Goal: Transaction & Acquisition: Purchase product/service

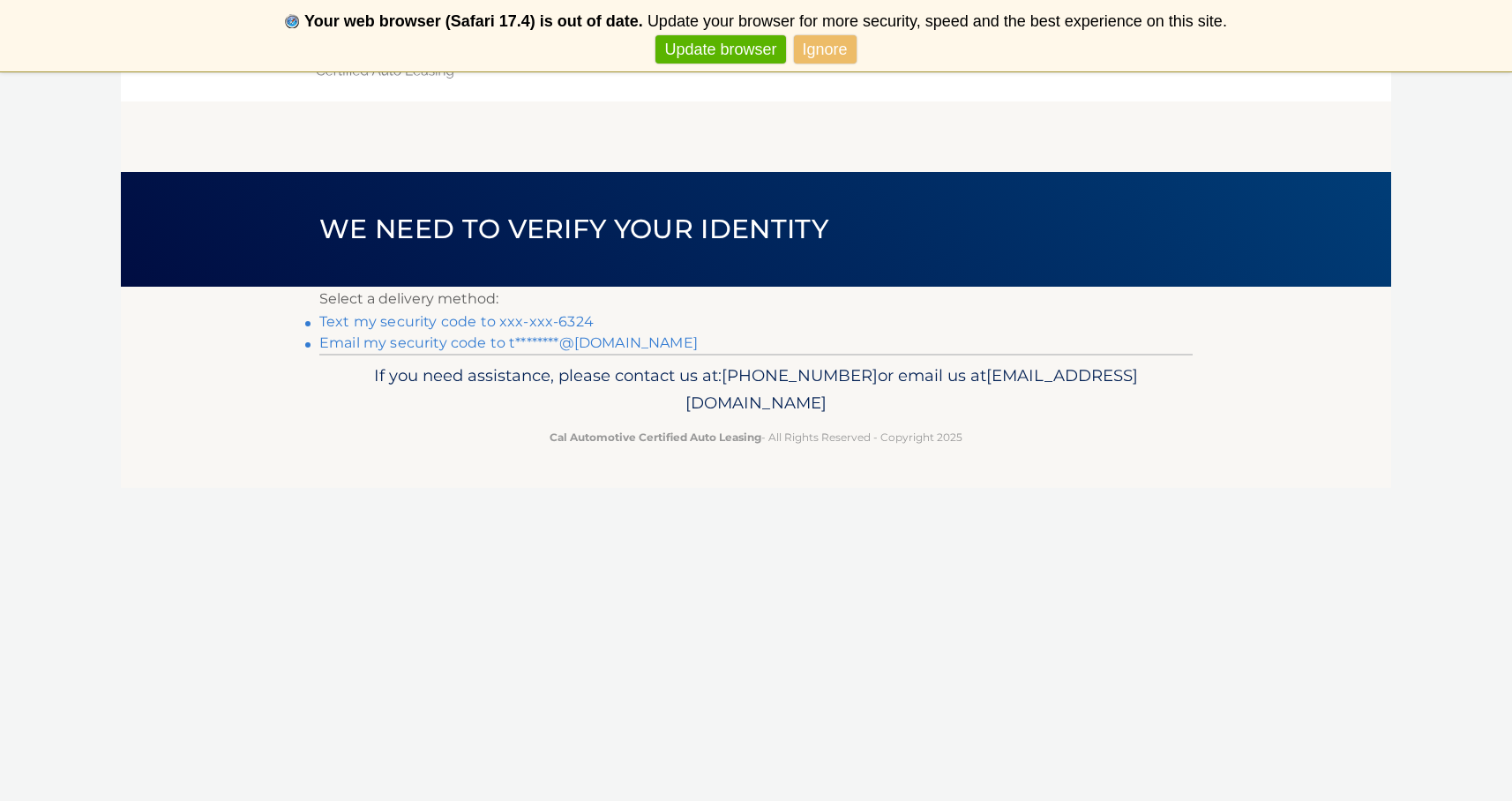
click at [441, 324] on link "Text my security code to xxx-xxx-6324" at bounding box center [456, 321] width 274 height 17
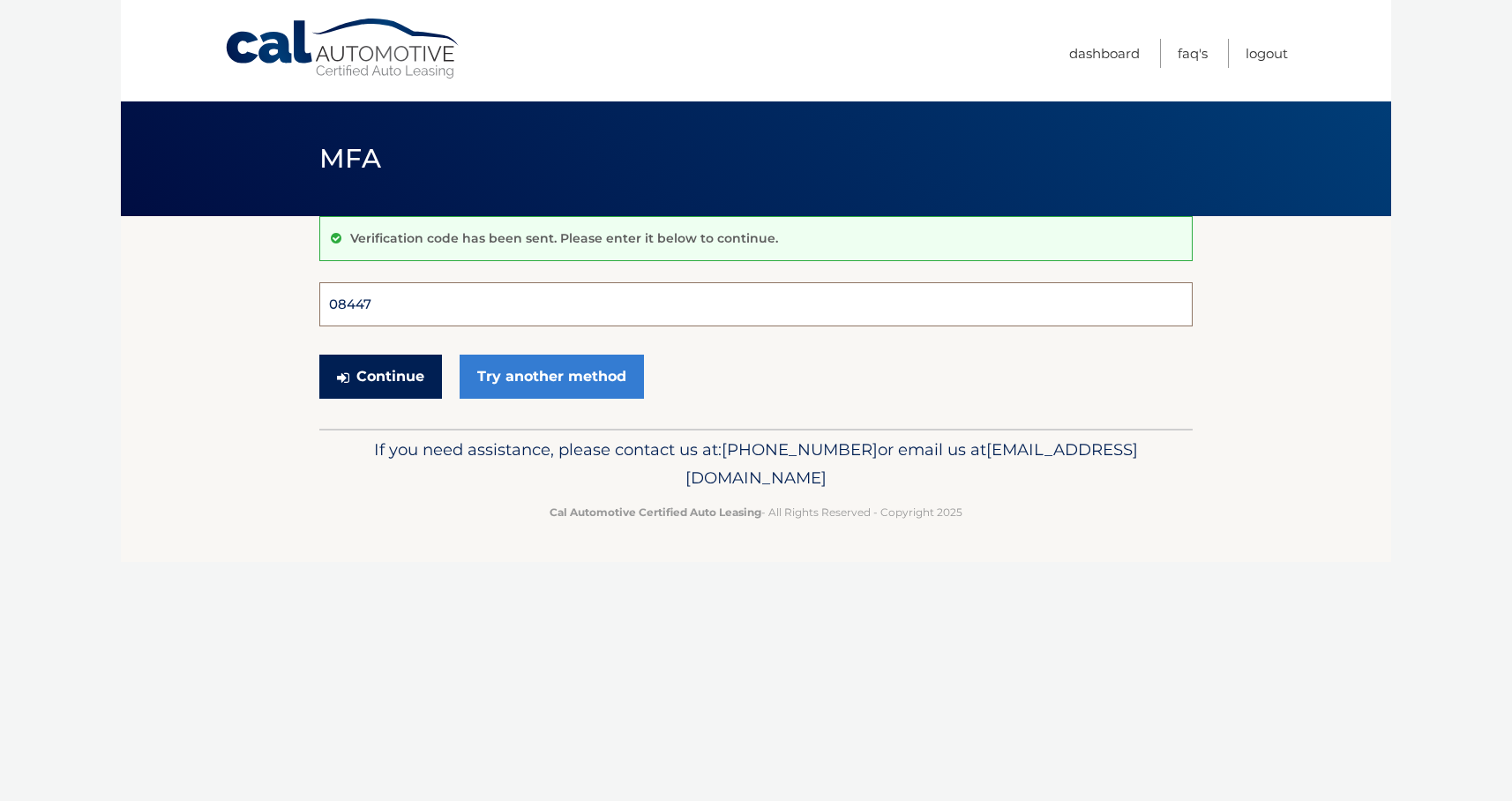
type input "084470"
click at [381, 376] on button "Continue" at bounding box center [381, 376] width 123 height 44
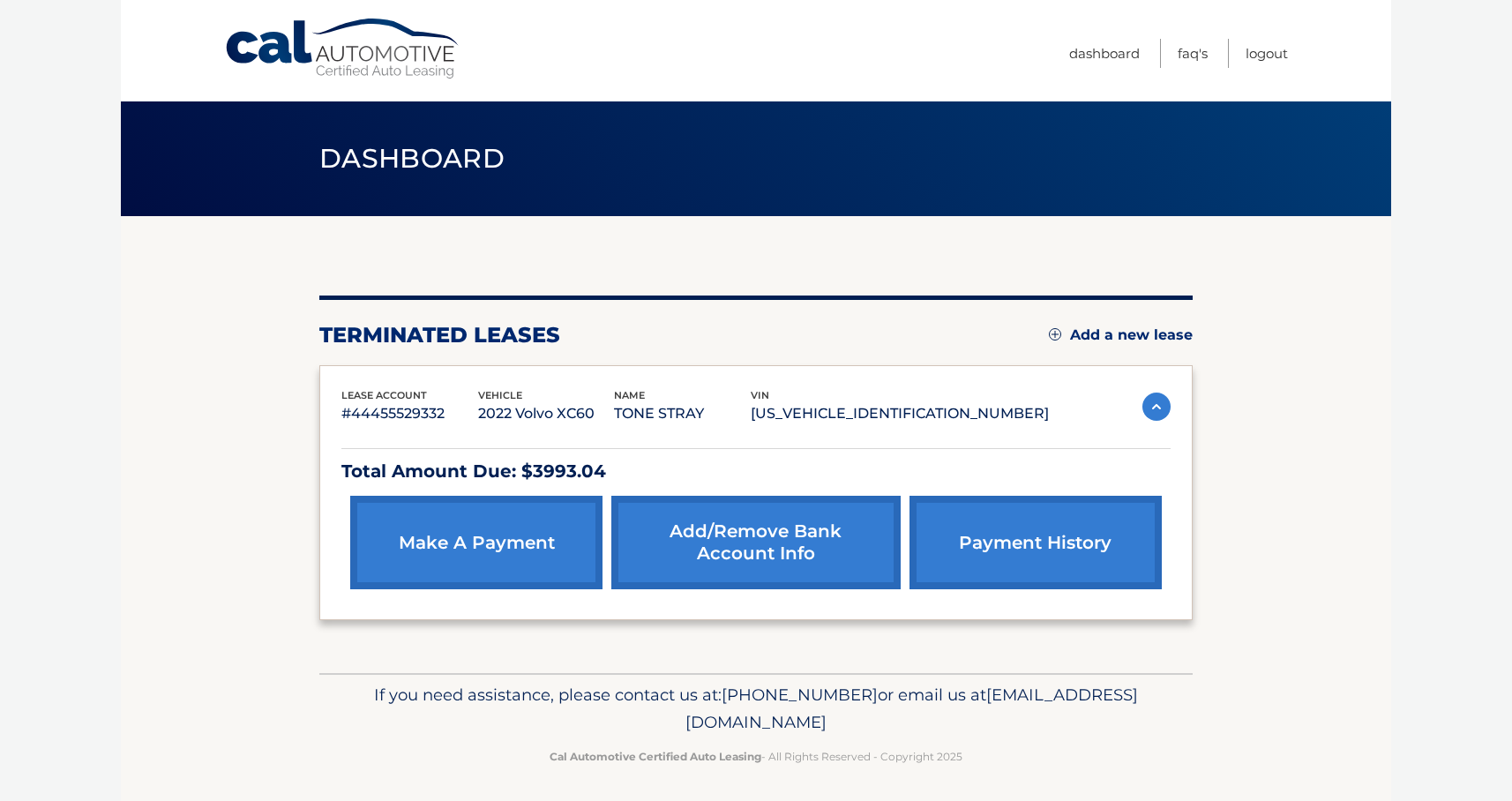
click at [439, 543] on link "make a payment" at bounding box center [476, 542] width 252 height 93
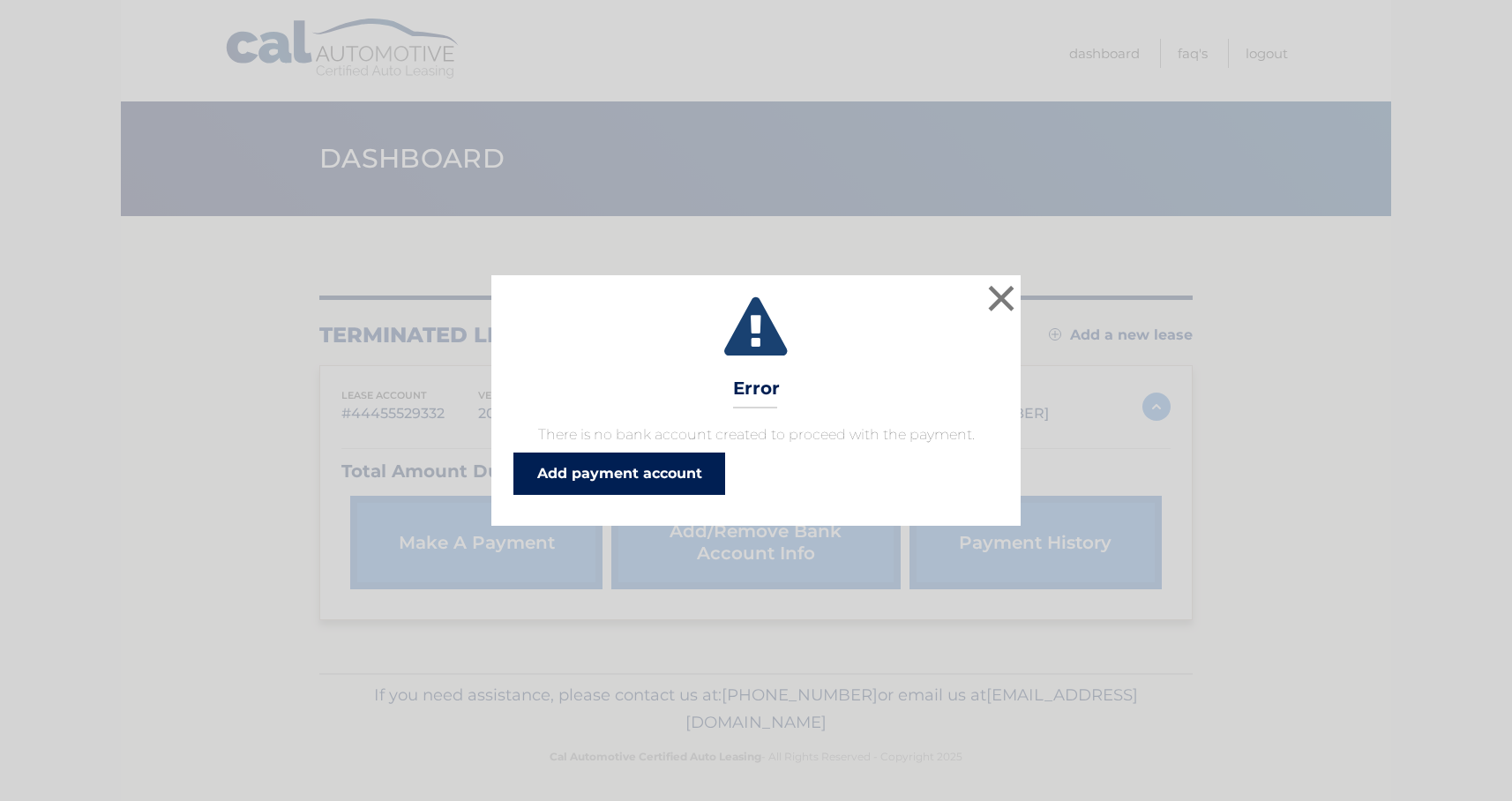
click at [615, 478] on link "Add payment account" at bounding box center [619, 474] width 212 height 42
click at [640, 472] on link "Add payment account" at bounding box center [619, 474] width 212 height 42
click at [993, 301] on button "×" at bounding box center [1001, 297] width 35 height 35
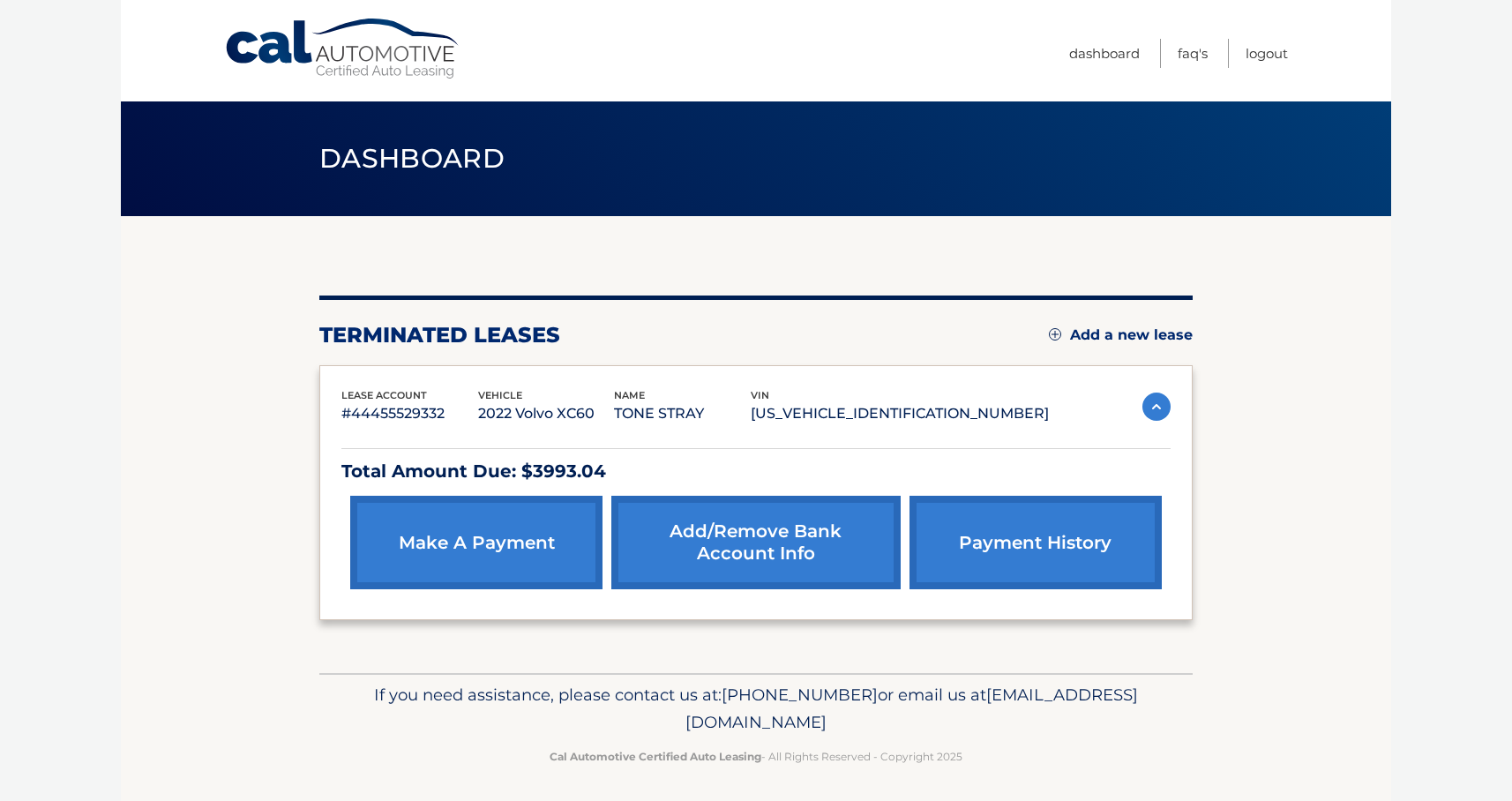
click at [533, 532] on link "make a payment" at bounding box center [476, 542] width 252 height 93
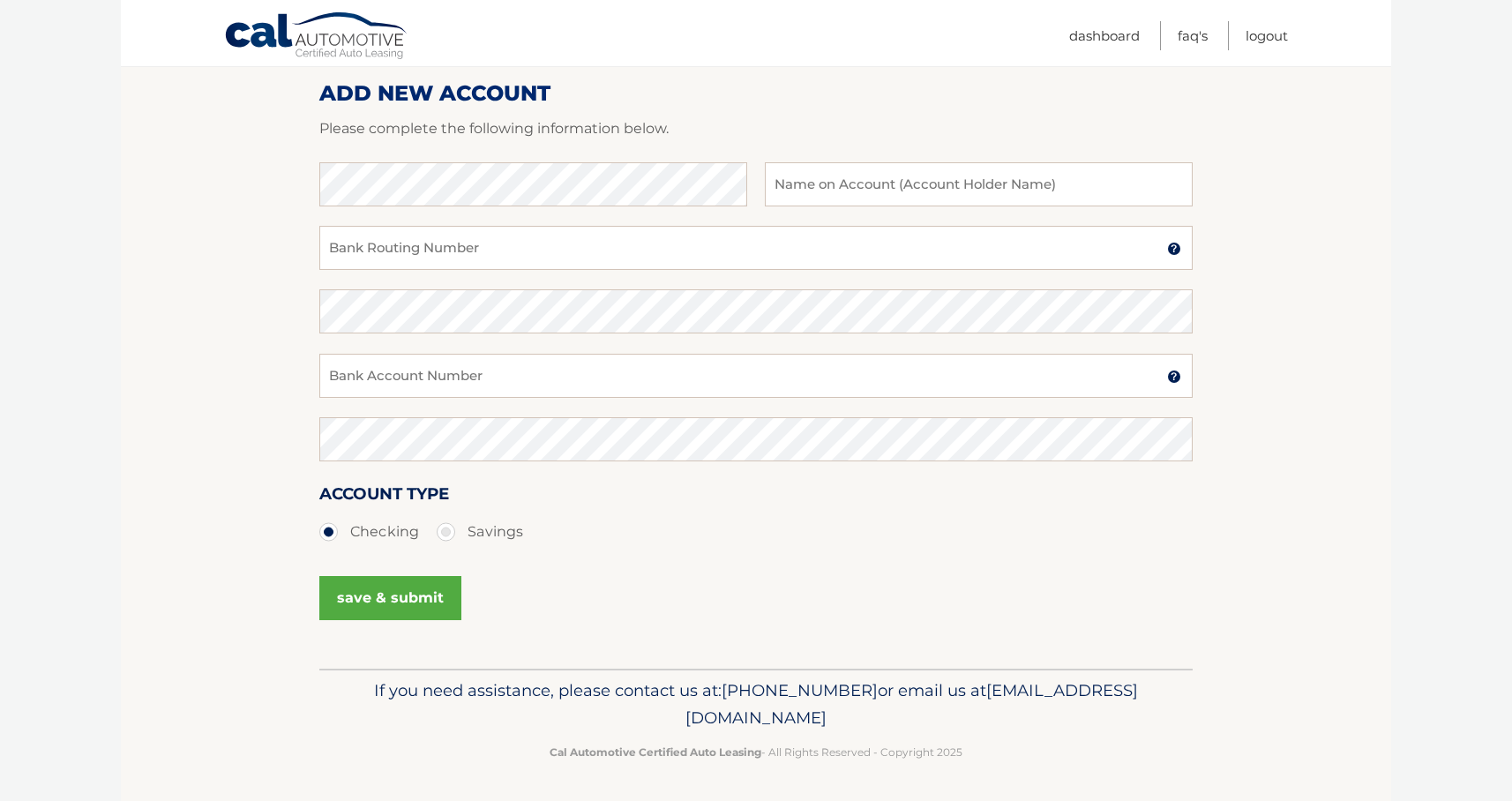
scroll to position [220, 0]
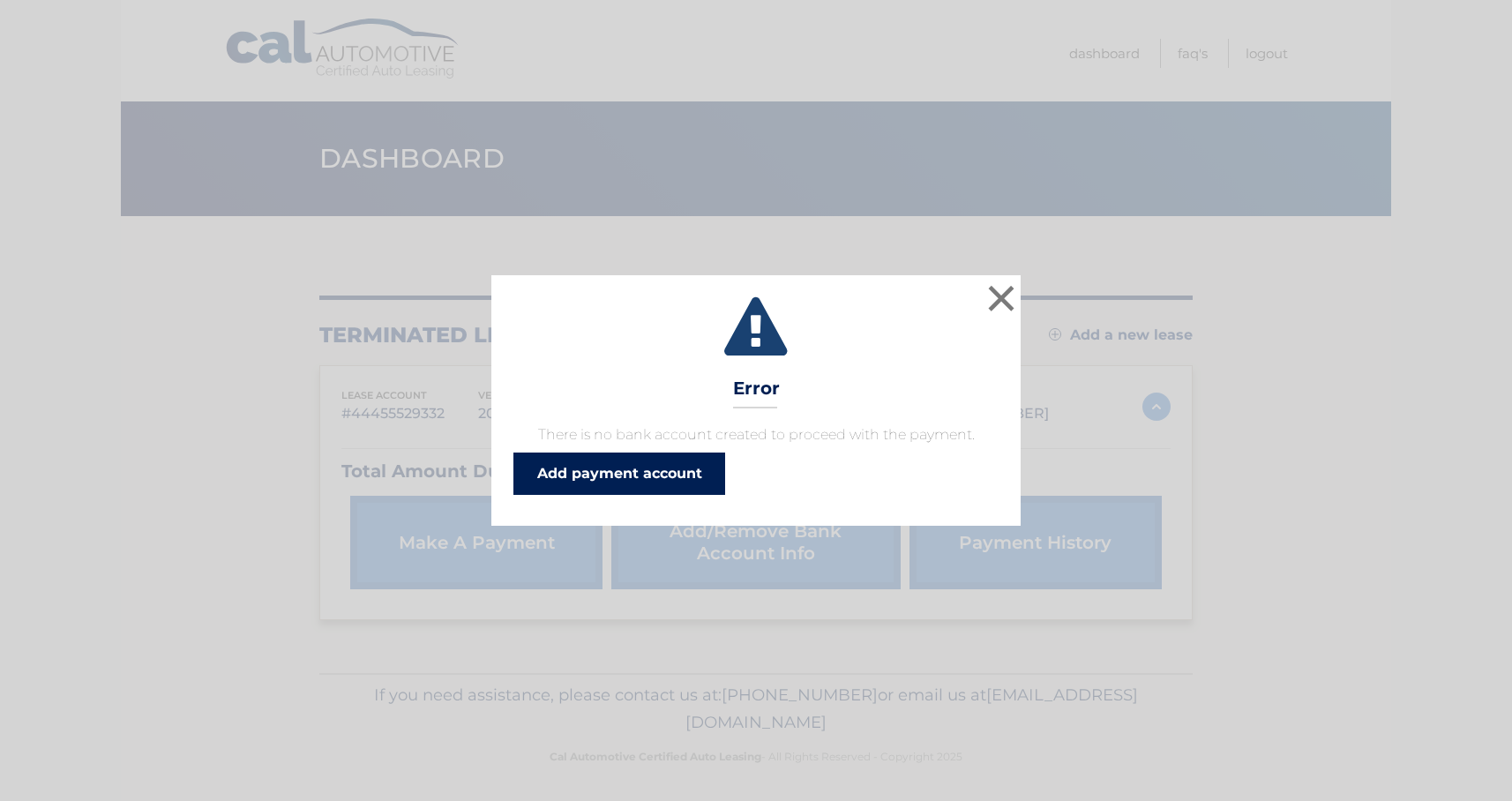
click at [608, 485] on link "Add payment account" at bounding box center [619, 474] width 212 height 42
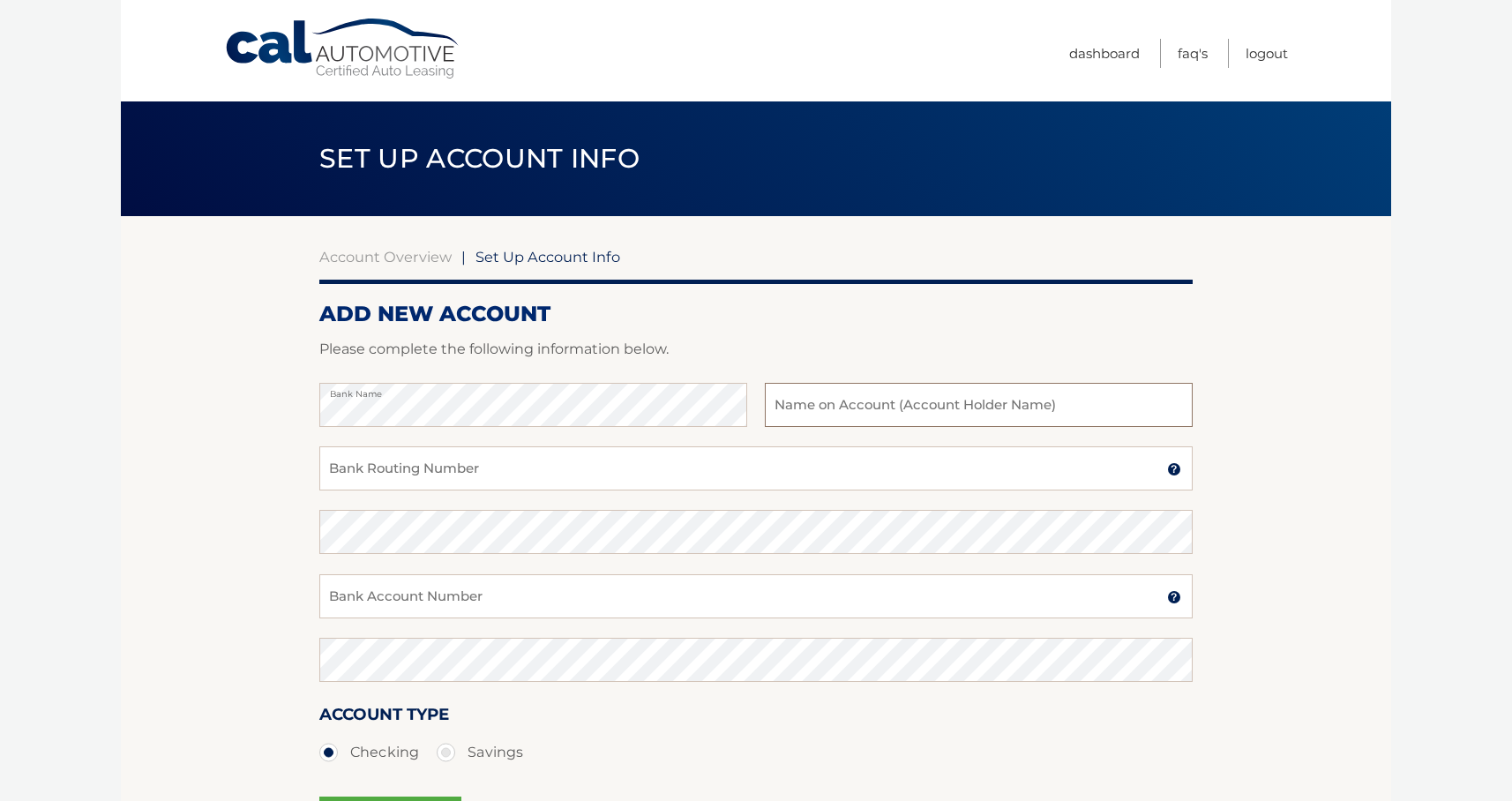
click at [845, 410] on input "text" at bounding box center [978, 404] width 428 height 44
type input "tone stray"
click at [434, 464] on input "Bank Routing Number" at bounding box center [756, 468] width 874 height 44
paste input "883822736"
type input "883822736"
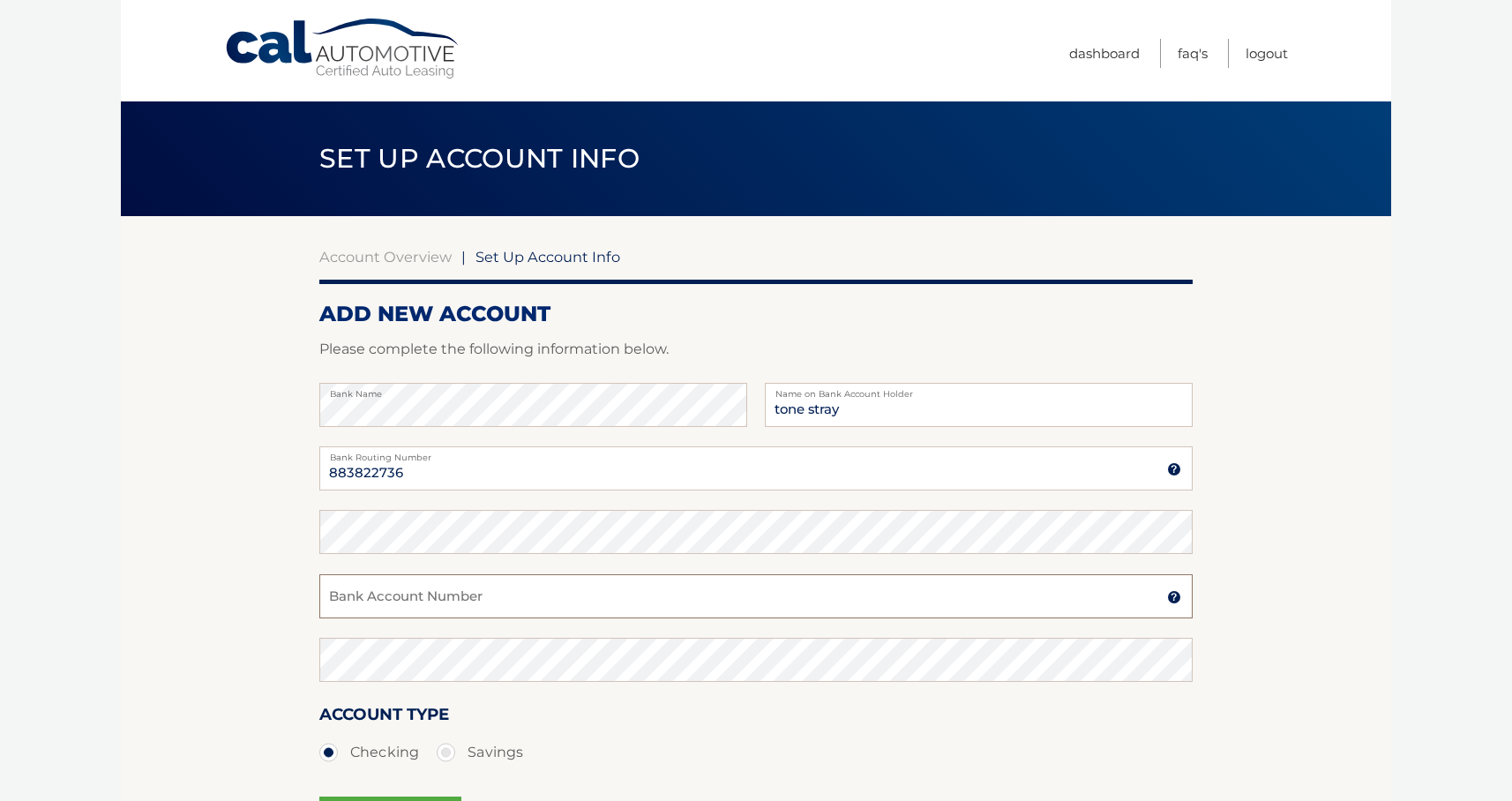
click at [371, 595] on input "Bank Account Number" at bounding box center [756, 596] width 874 height 44
paste input "883822736"
type input "883822736"
drag, startPoint x: 432, startPoint y: 469, endPoint x: 308, endPoint y: 469, distance: 124.0
click at [308, 469] on section "Account Overview | Set Up Account Info ADD NEW ACCOUNT Please complete the foll…" at bounding box center [756, 552] width 1271 height 673
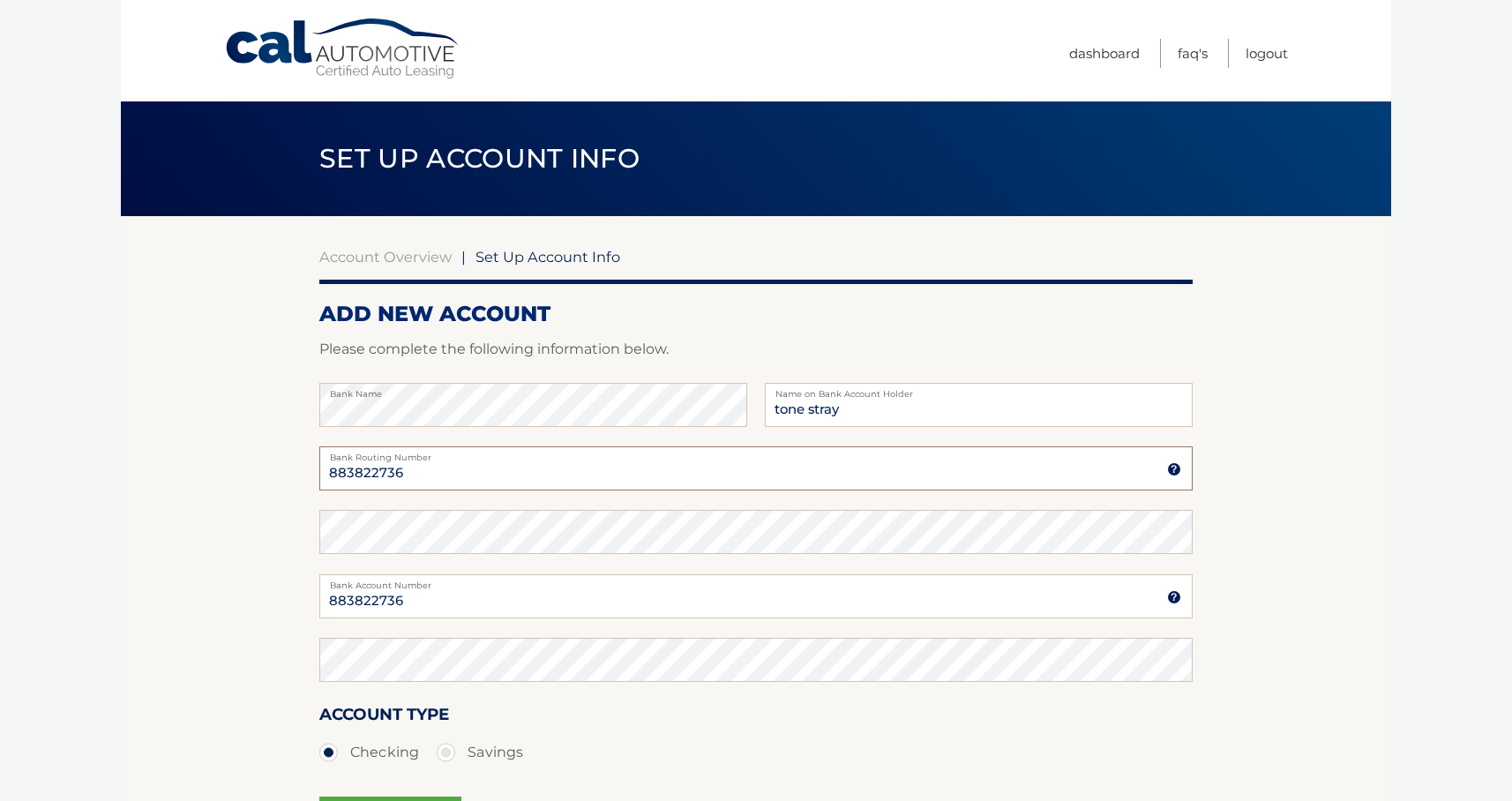
paste input "021000021"
type input "021000021"
drag, startPoint x: 420, startPoint y: 593, endPoint x: 308, endPoint y: 594, distance: 112.0
click at [309, 594] on section "Account Overview | Set Up Account Info ADD NEW ACCOUNT Please complete the foll…" at bounding box center [756, 552] width 1271 height 673
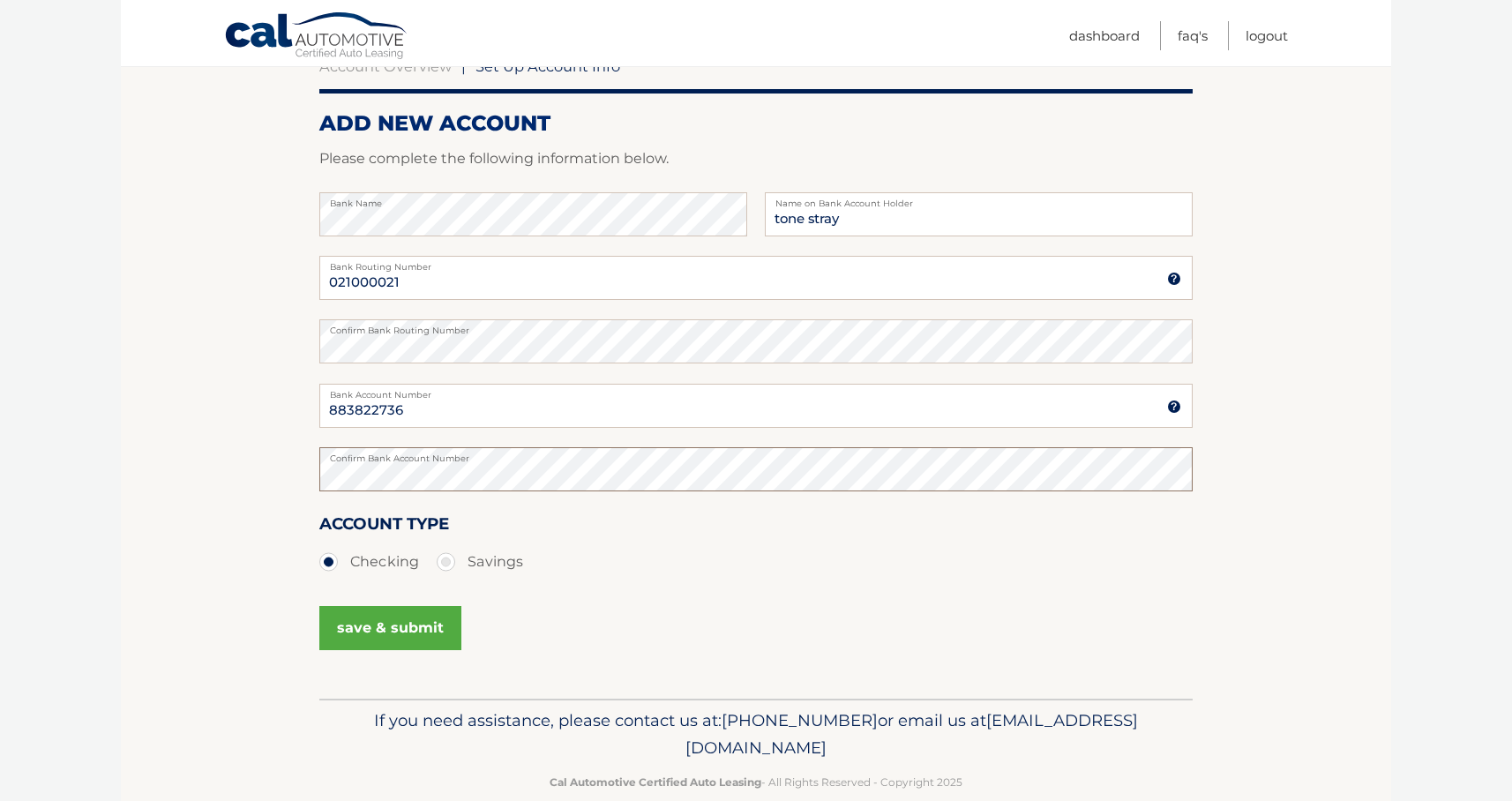
scroll to position [220, 0]
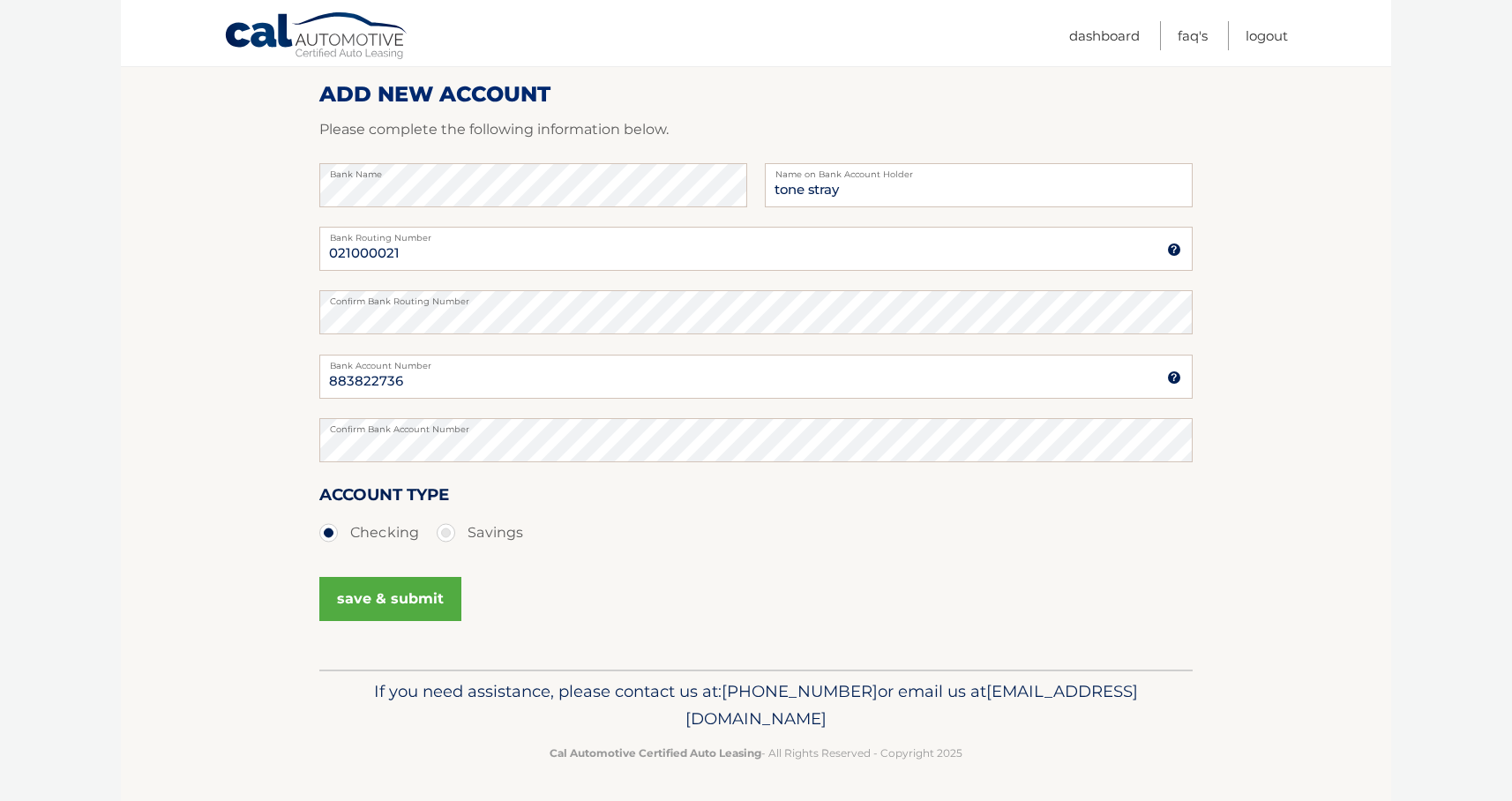
click at [365, 612] on button "save & submit" at bounding box center [390, 598] width 142 height 44
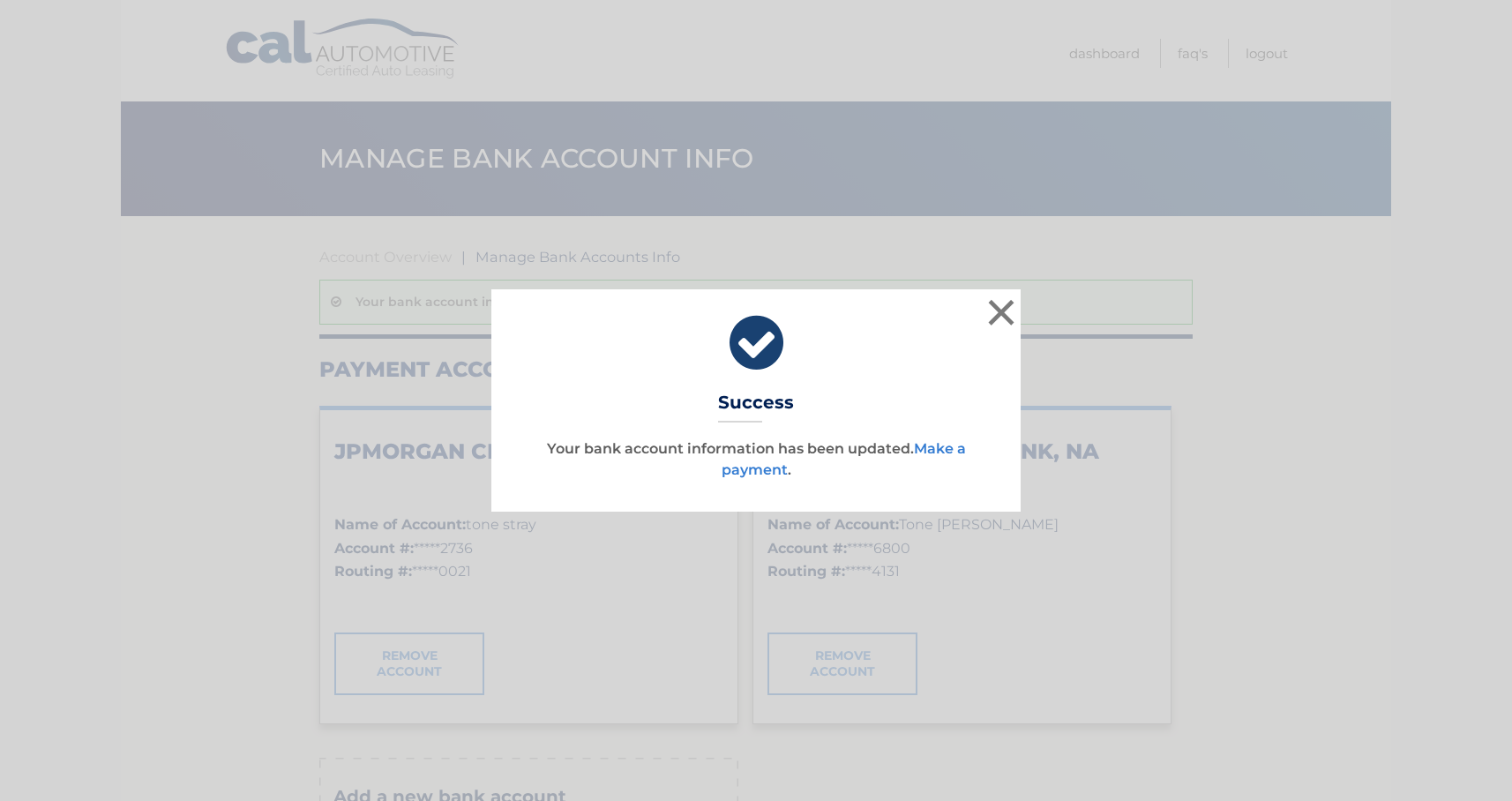
click at [948, 450] on link "Make a payment" at bounding box center [844, 459] width 244 height 38
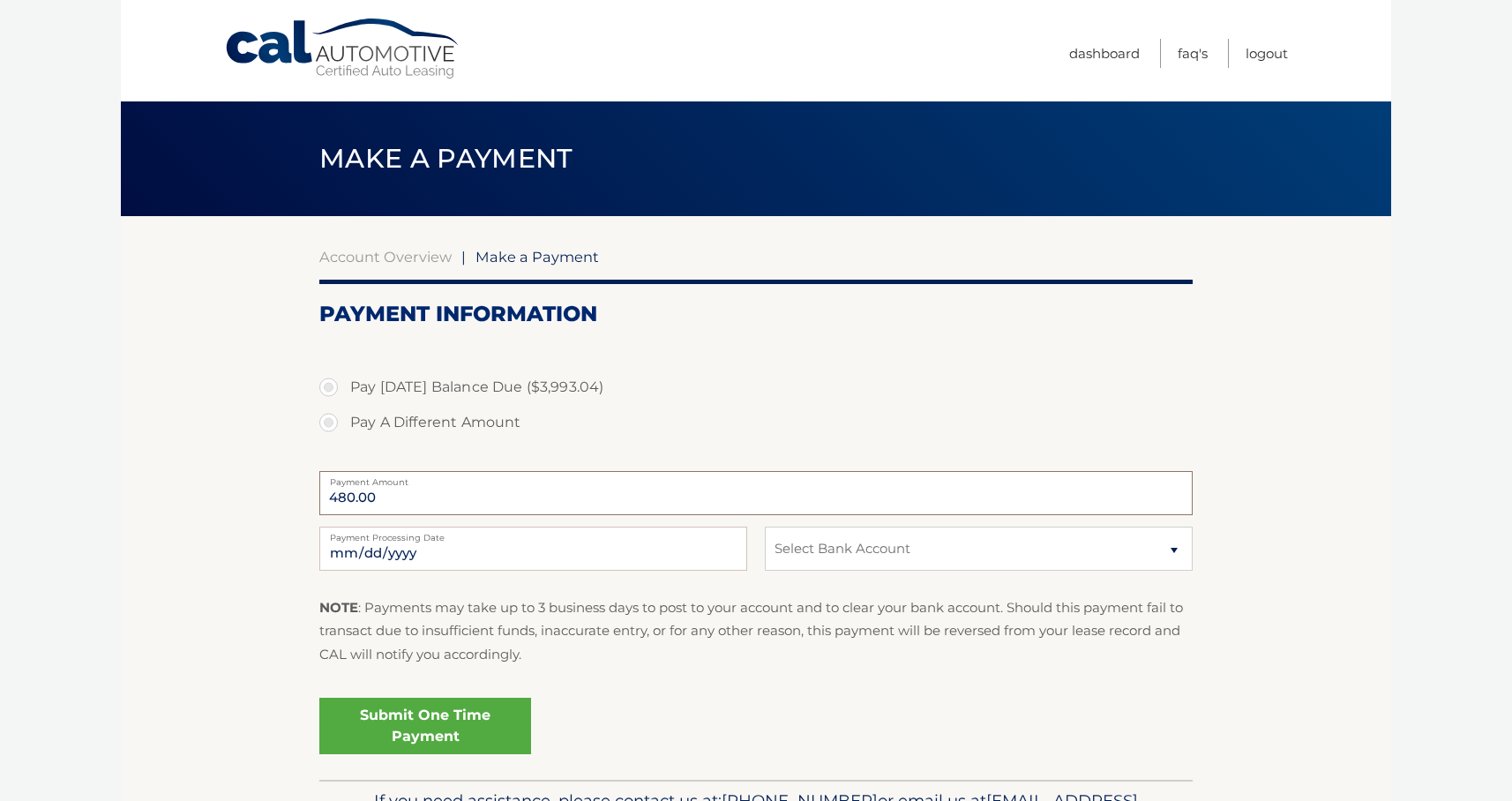
click at [613, 486] on input "480.00" at bounding box center [756, 493] width 874 height 44
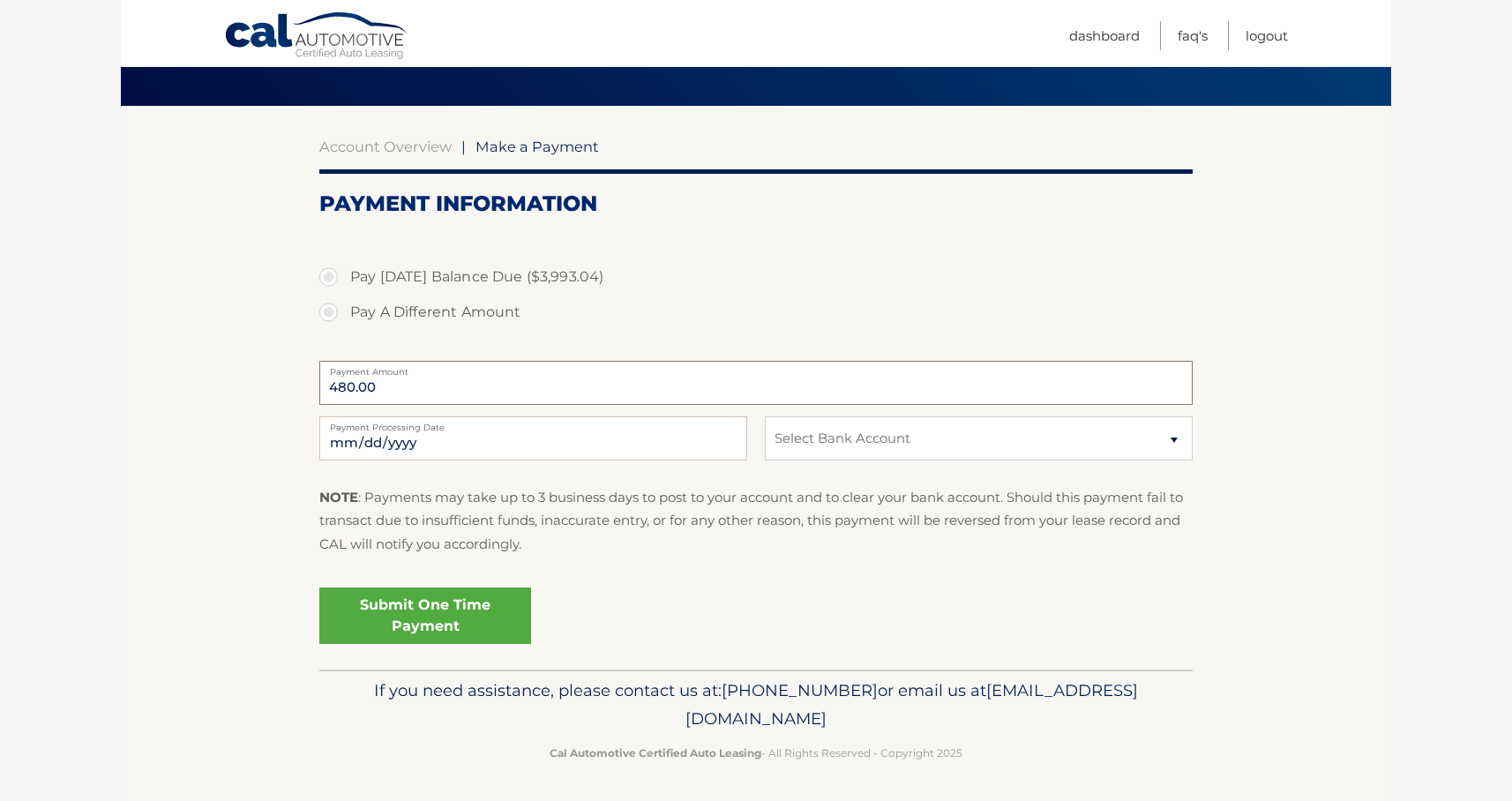
scroll to position [109, 0]
click at [328, 316] on label "Pay A Different Amount" at bounding box center [756, 313] width 874 height 35
click at [328, 316] on input "Pay A Different Amount" at bounding box center [335, 309] width 18 height 28
radio input "true"
click at [338, 274] on label "Pay Today's Balance Due ($3,993.04)" at bounding box center [756, 278] width 874 height 35
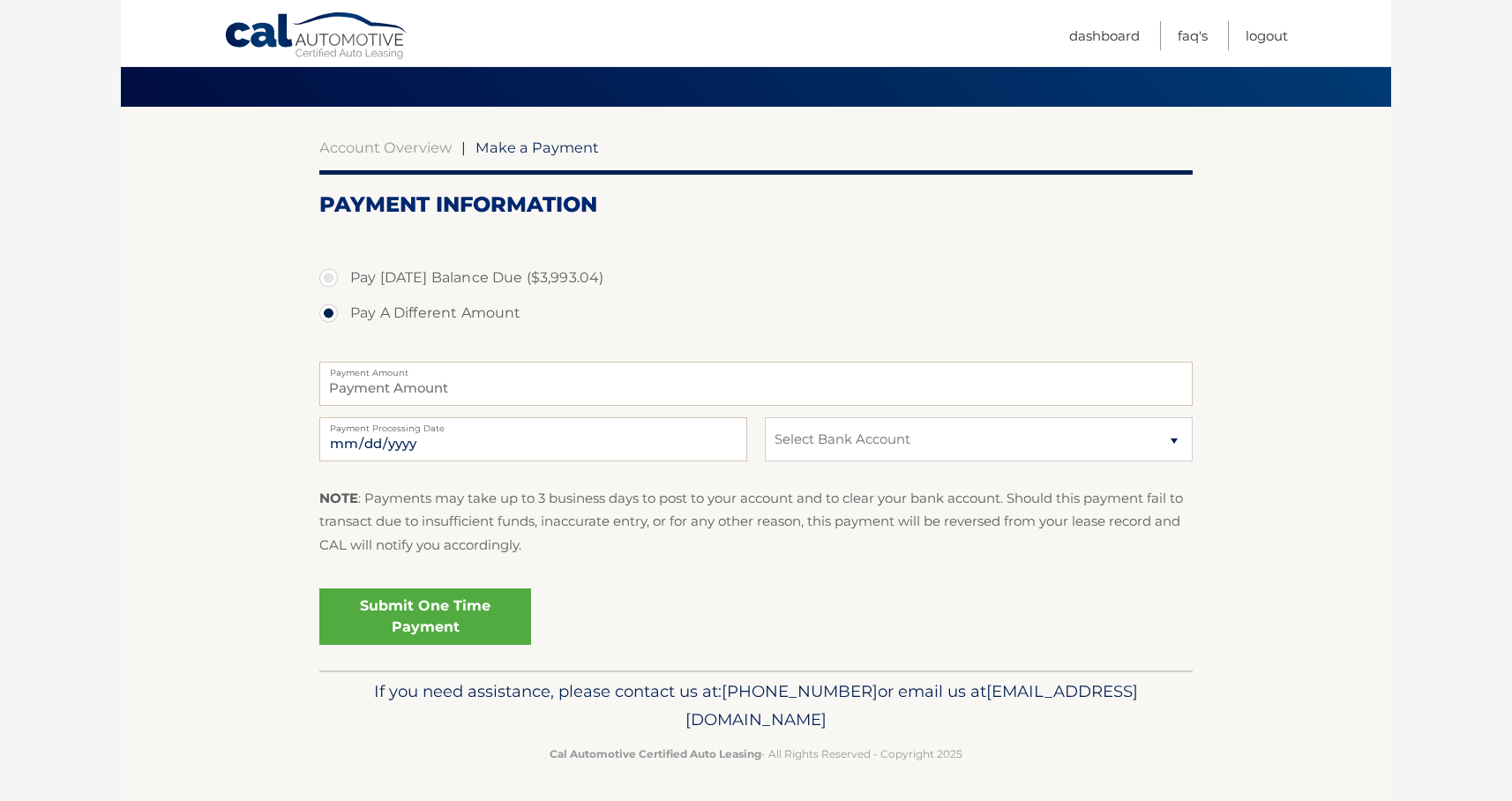
click at [338, 274] on input "Pay Today's Balance Due ($3,993.04)" at bounding box center [335, 274] width 18 height 28
radio input "true"
type input "3993.04"
